Goal: Task Accomplishment & Management: Use online tool/utility

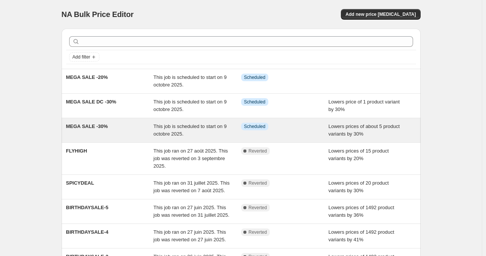
click at [190, 134] on div "This job is scheduled to start on 9 octobre 2025." at bounding box center [197, 130] width 88 height 15
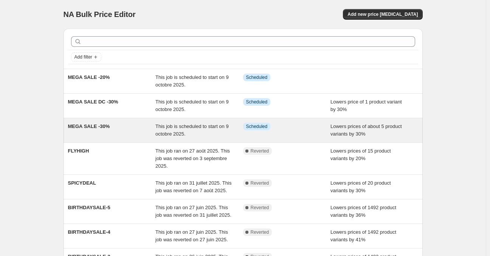
select select "percentage"
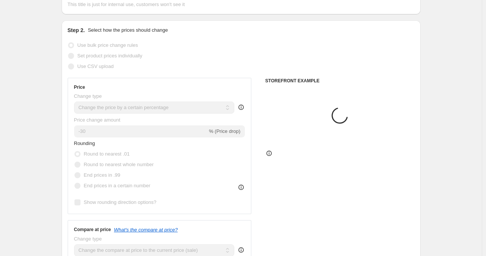
scroll to position [151, 0]
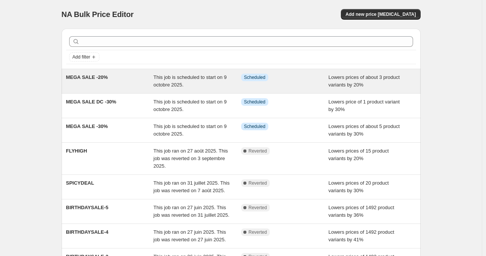
click at [141, 90] on div "MEGA SALE -20% This job is scheduled to start on 9 octobre 2025. Info Scheduled…" at bounding box center [241, 81] width 359 height 24
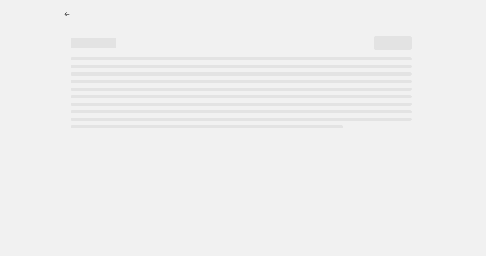
select select "percentage"
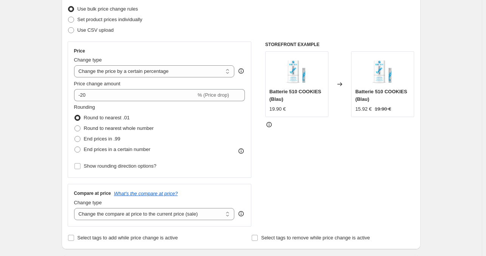
scroll to position [151, 0]
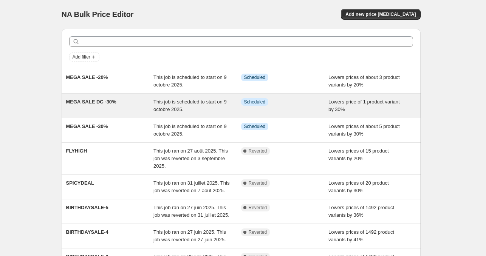
click at [188, 103] on span "This job is scheduled to start on 9 octobre 2025." at bounding box center [189, 105] width 73 height 13
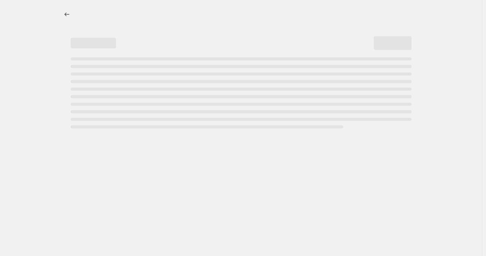
select select "percentage"
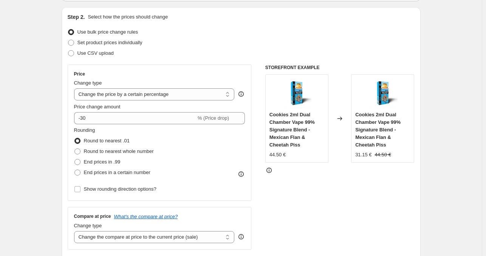
scroll to position [151, 0]
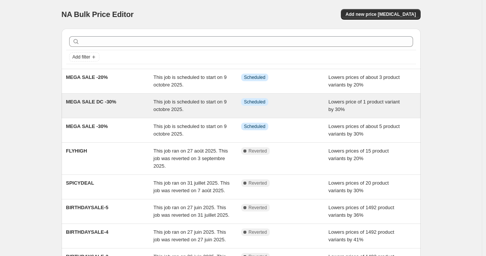
click at [159, 105] on span "This job is scheduled to start on 9 octobre 2025." at bounding box center [189, 105] width 73 height 13
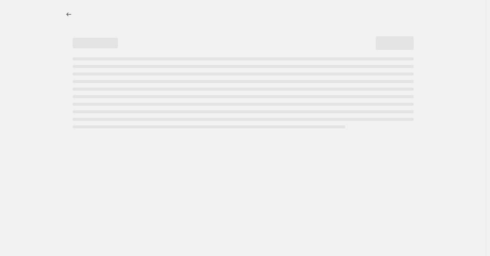
select select "percentage"
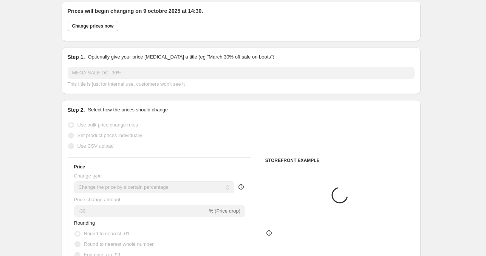
scroll to position [151, 0]
